Goal: Task Accomplishment & Management: Use online tool/utility

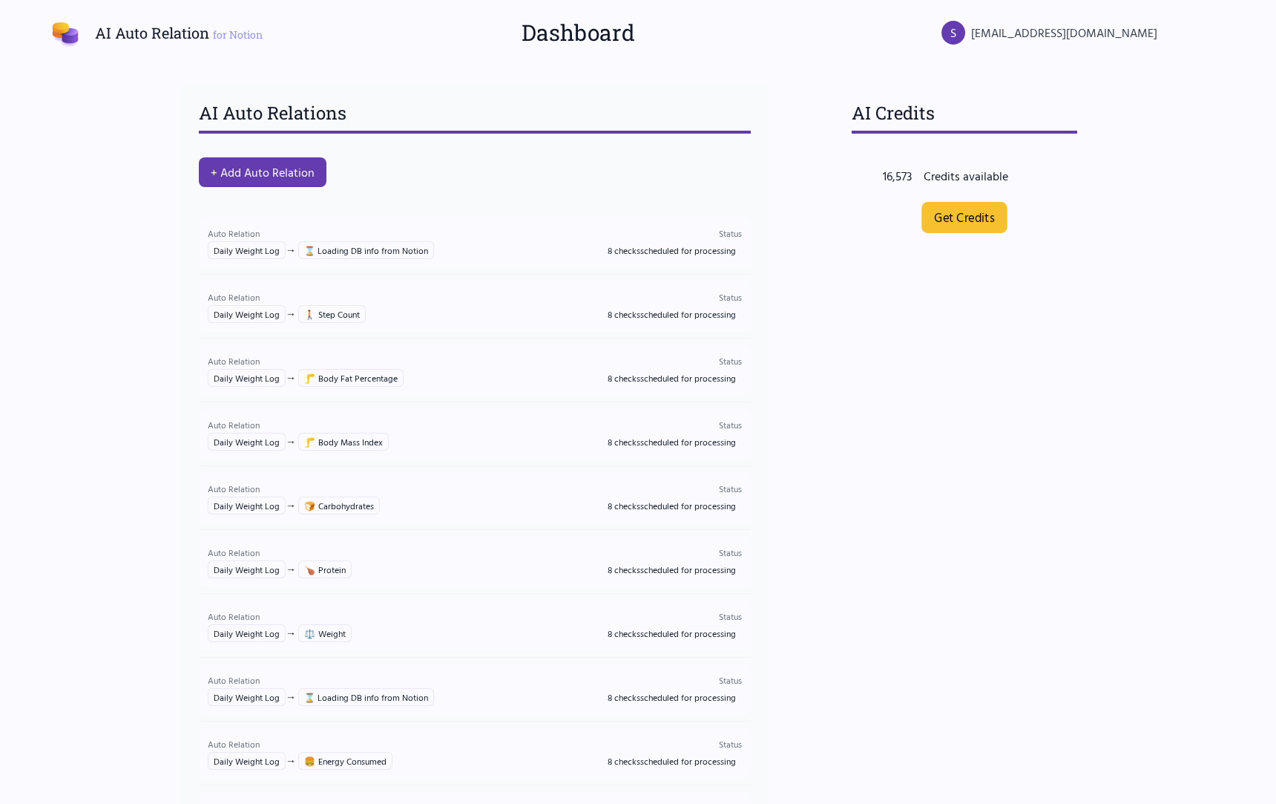
click at [933, 228] on link "Get Credits" at bounding box center [965, 217] width 86 height 31
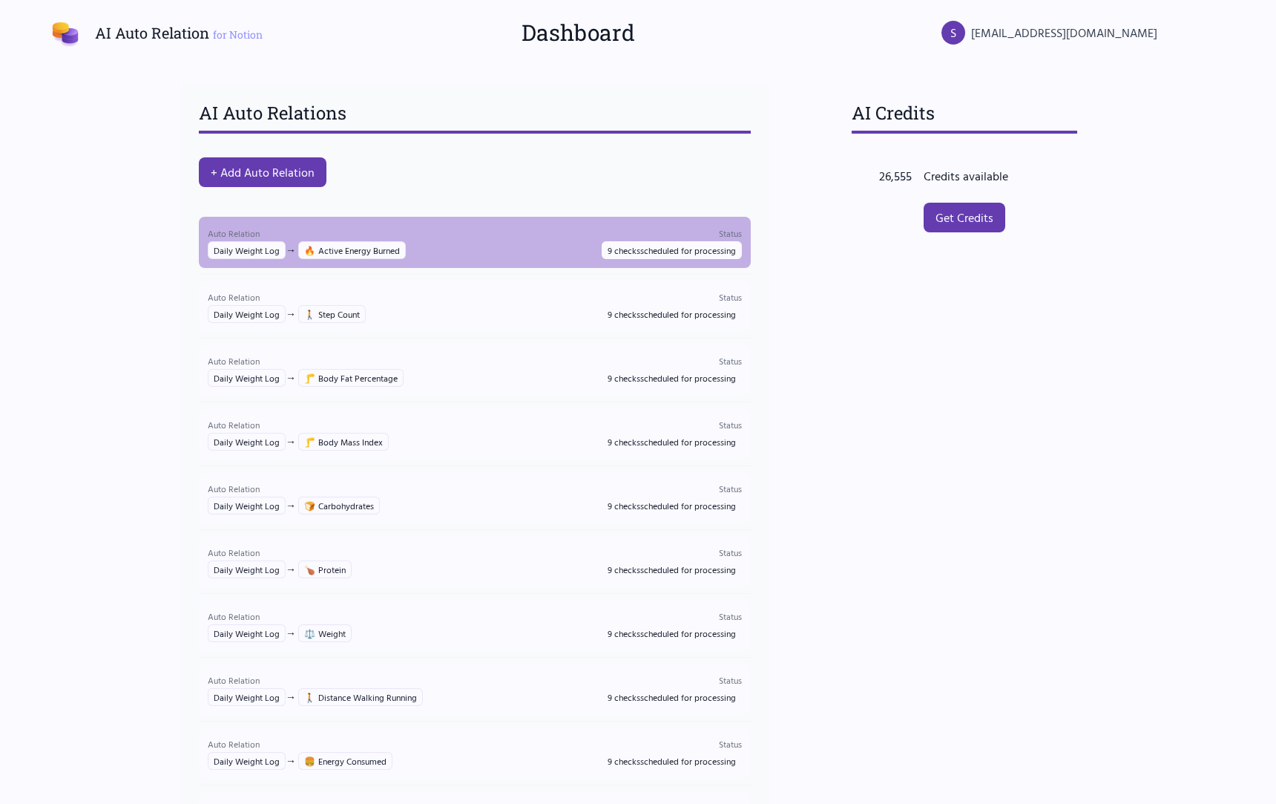
click at [440, 243] on div "Auto Relation Daily Weight Log → 🔥 Active Energy Burned Status 9 checks schedul…" at bounding box center [475, 242] width 534 height 33
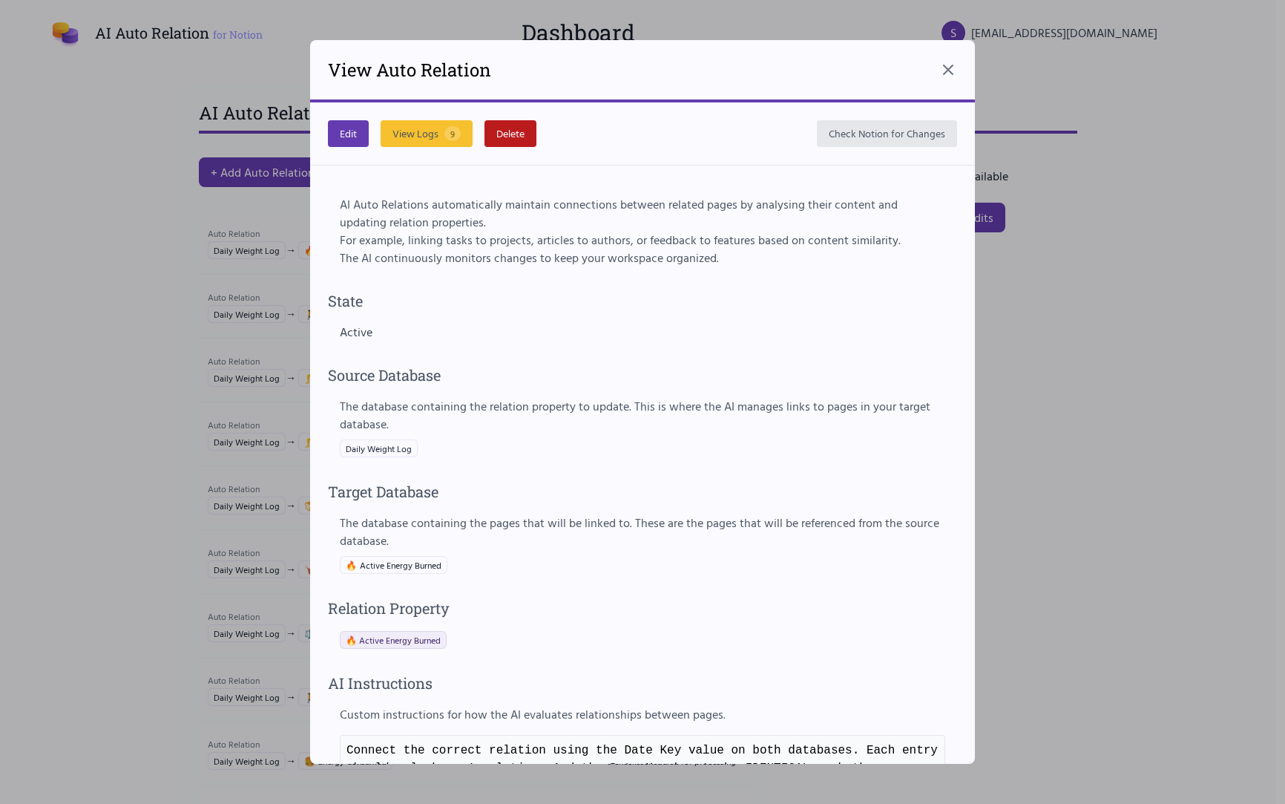
click at [140, 335] on div at bounding box center [642, 402] width 1285 height 804
click at [137, 267] on div at bounding box center [642, 402] width 1285 height 804
click at [450, 131] on span "15" at bounding box center [454, 133] width 19 height 15
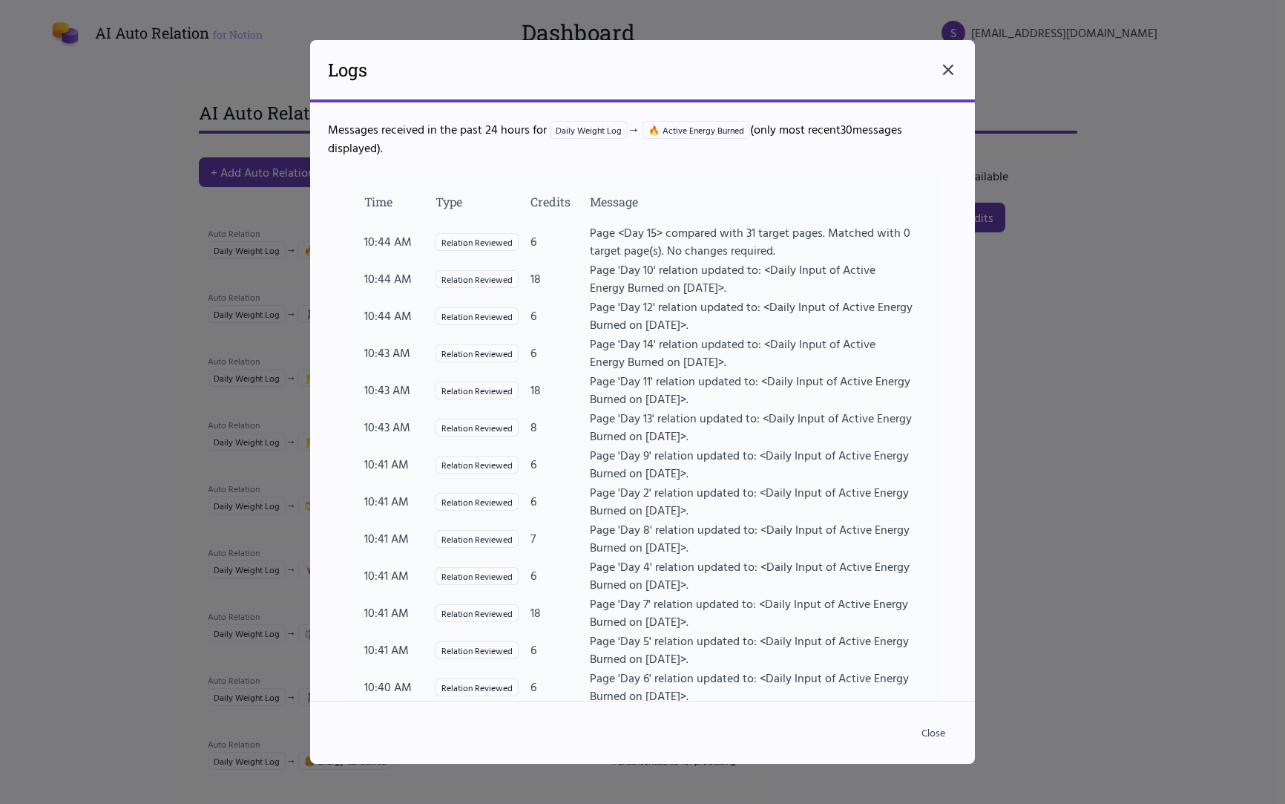
click at [950, 75] on icon at bounding box center [949, 70] width 18 height 18
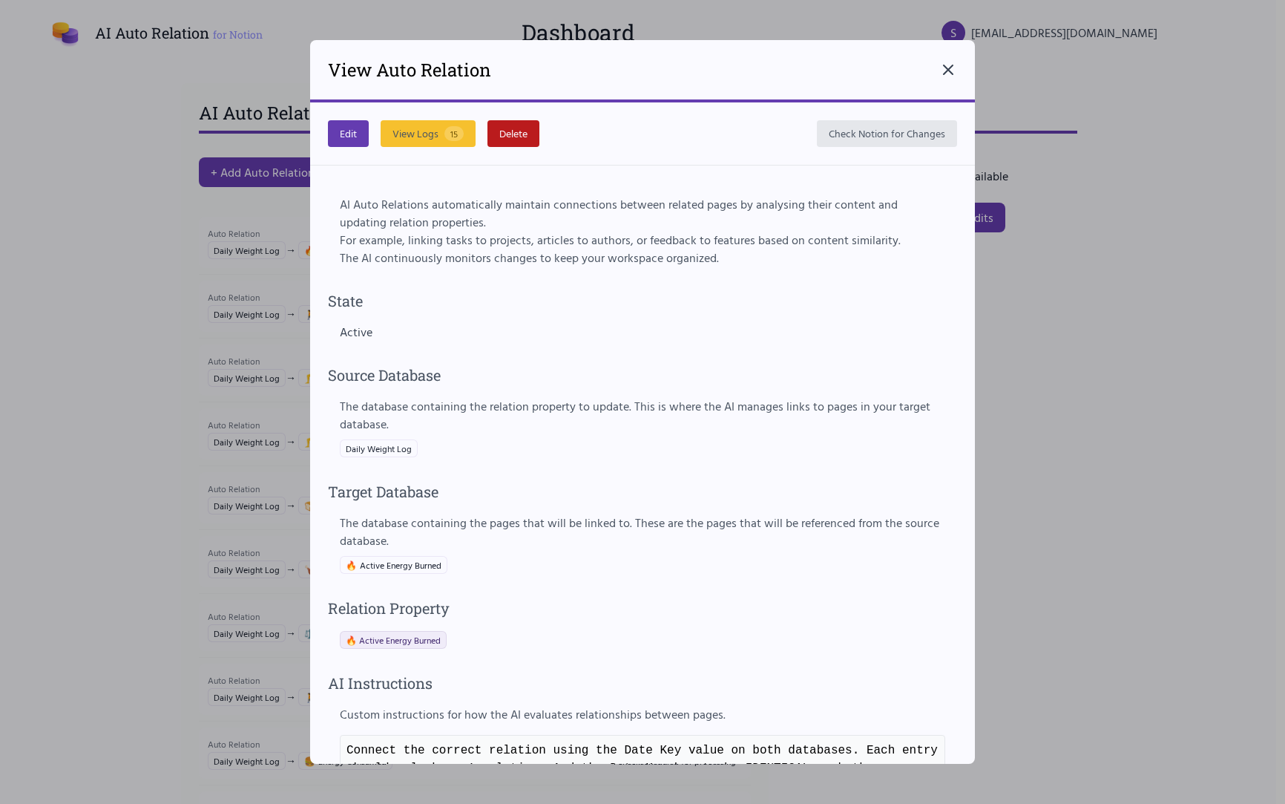
click at [950, 76] on icon at bounding box center [949, 70] width 18 height 18
